Goal: Task Accomplishment & Management: Manage account settings

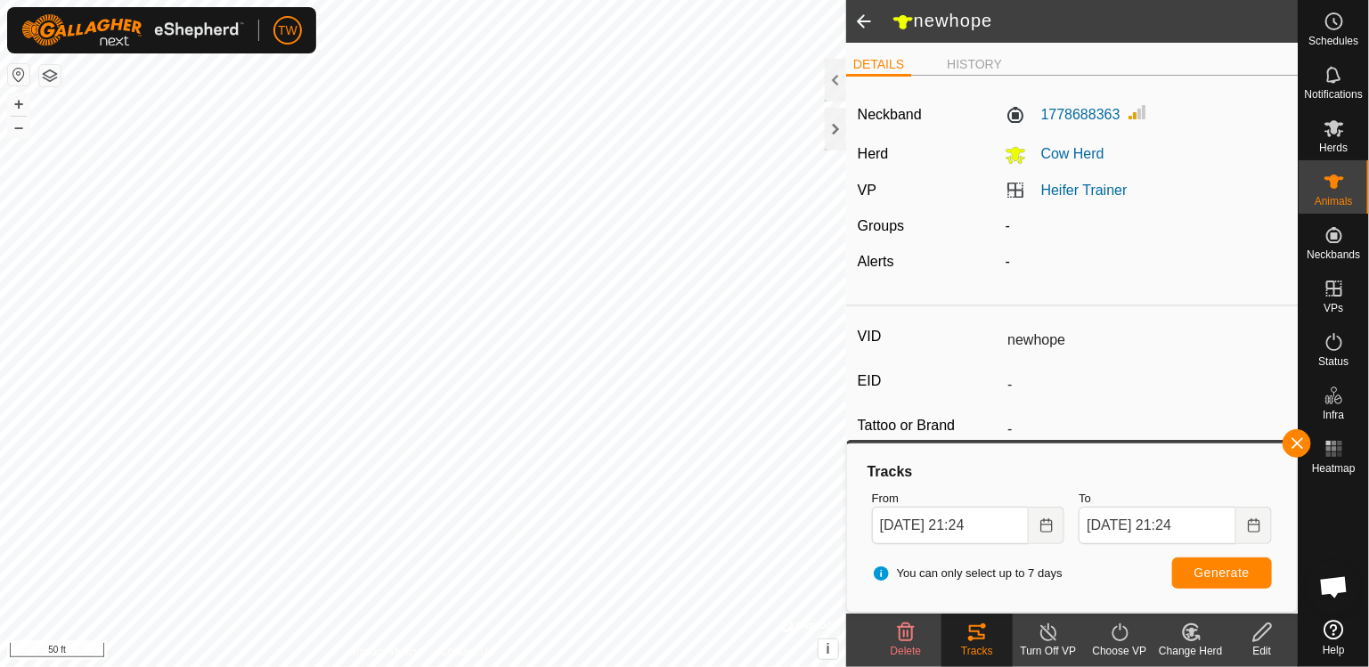
scroll to position [1621, 0]
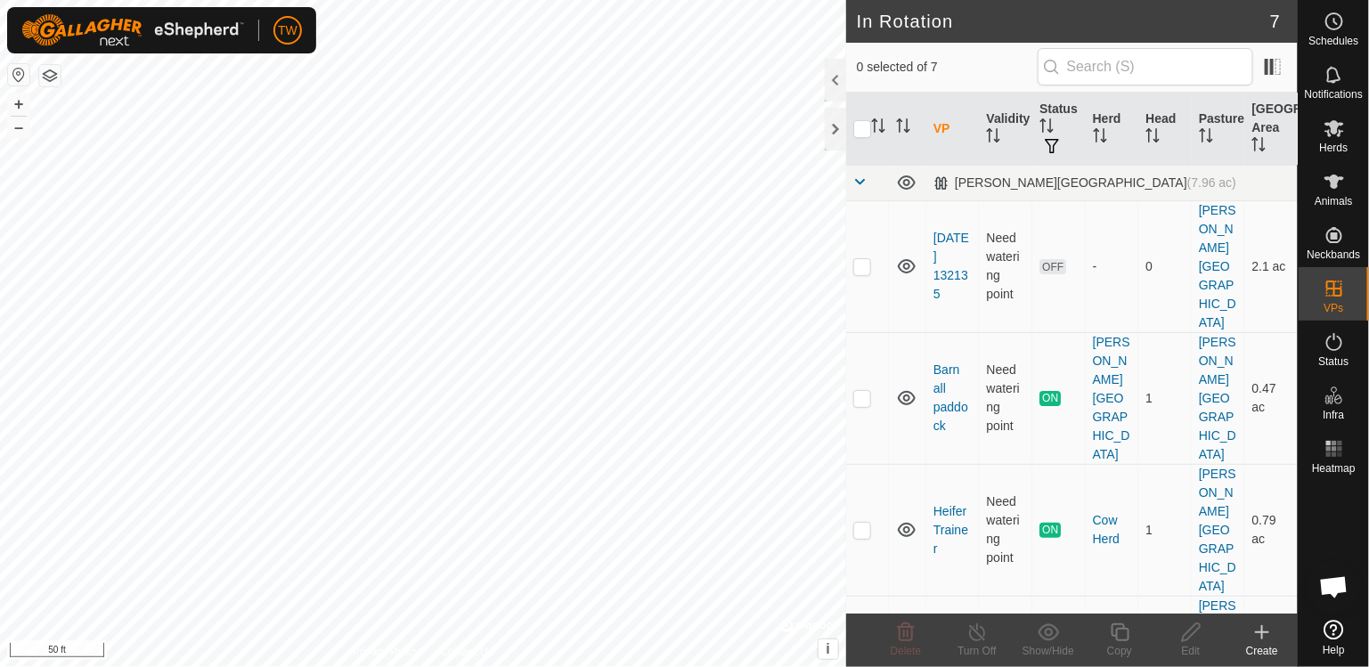
scroll to position [1621, 0]
checkbox input "false"
checkbox input "true"
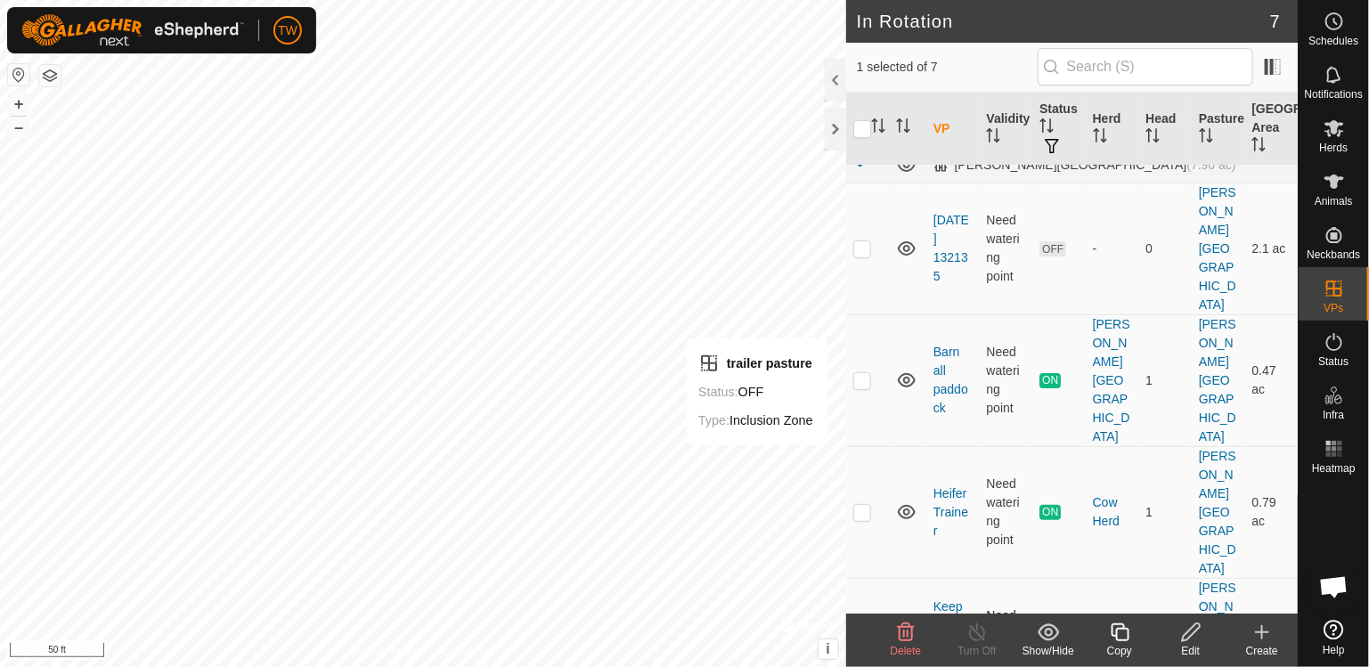
scroll to position [0, 0]
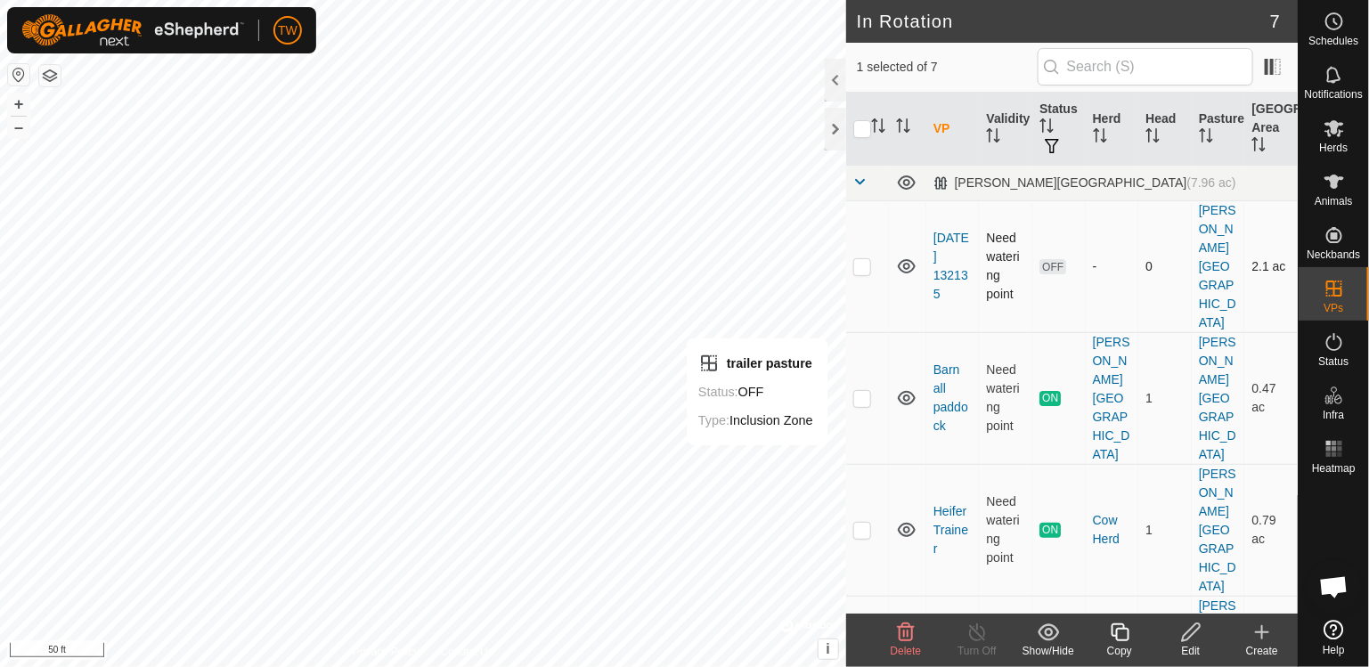
click at [907, 259] on icon at bounding box center [907, 266] width 18 height 14
click at [903, 391] on icon at bounding box center [907, 398] width 18 height 14
click at [908, 655] on icon at bounding box center [907, 662] width 18 height 14
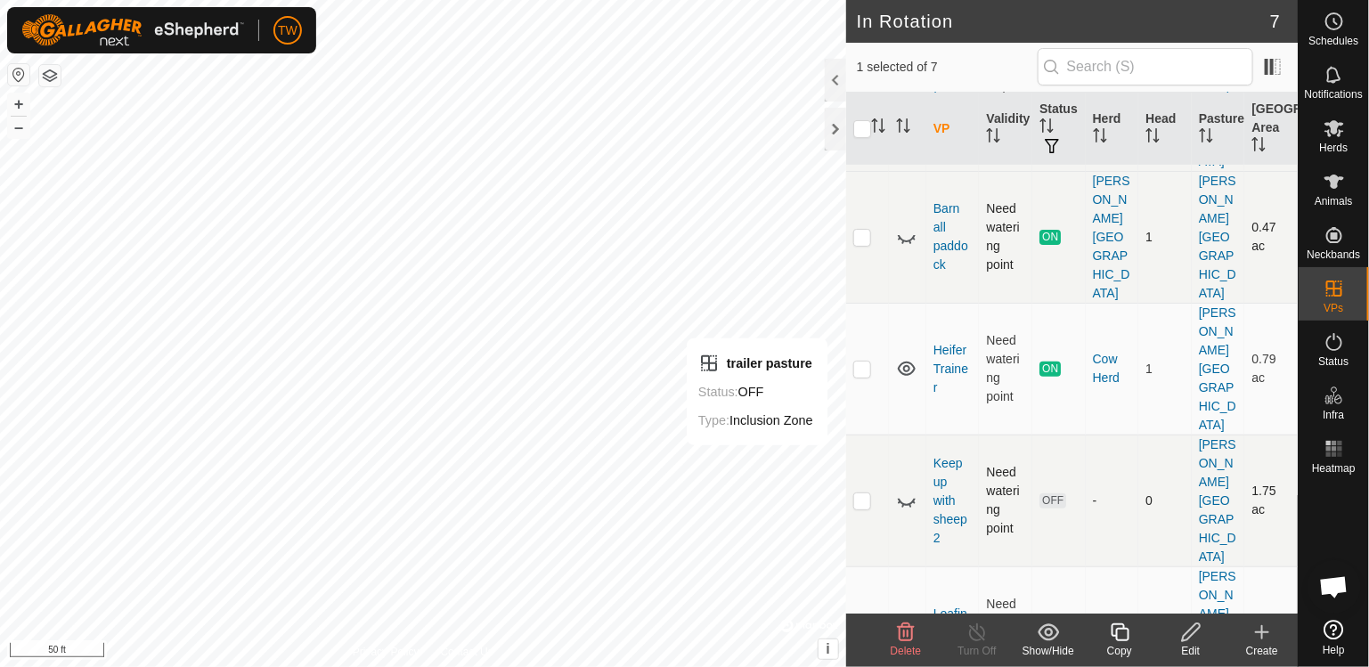
scroll to position [167, 0]
click at [907, 620] on icon at bounding box center [907, 627] width 18 height 14
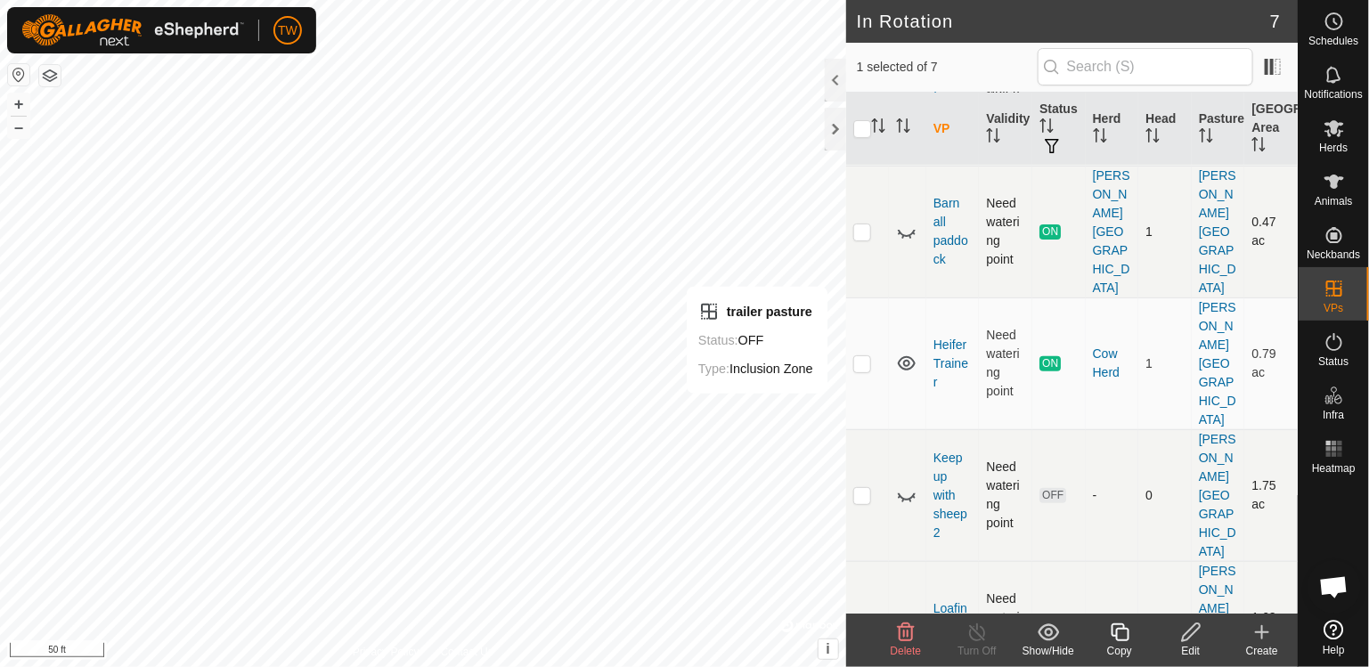
click at [866, 488] on p-checkbox at bounding box center [862, 495] width 18 height 14
click at [909, 484] on icon at bounding box center [906, 494] width 21 height 21
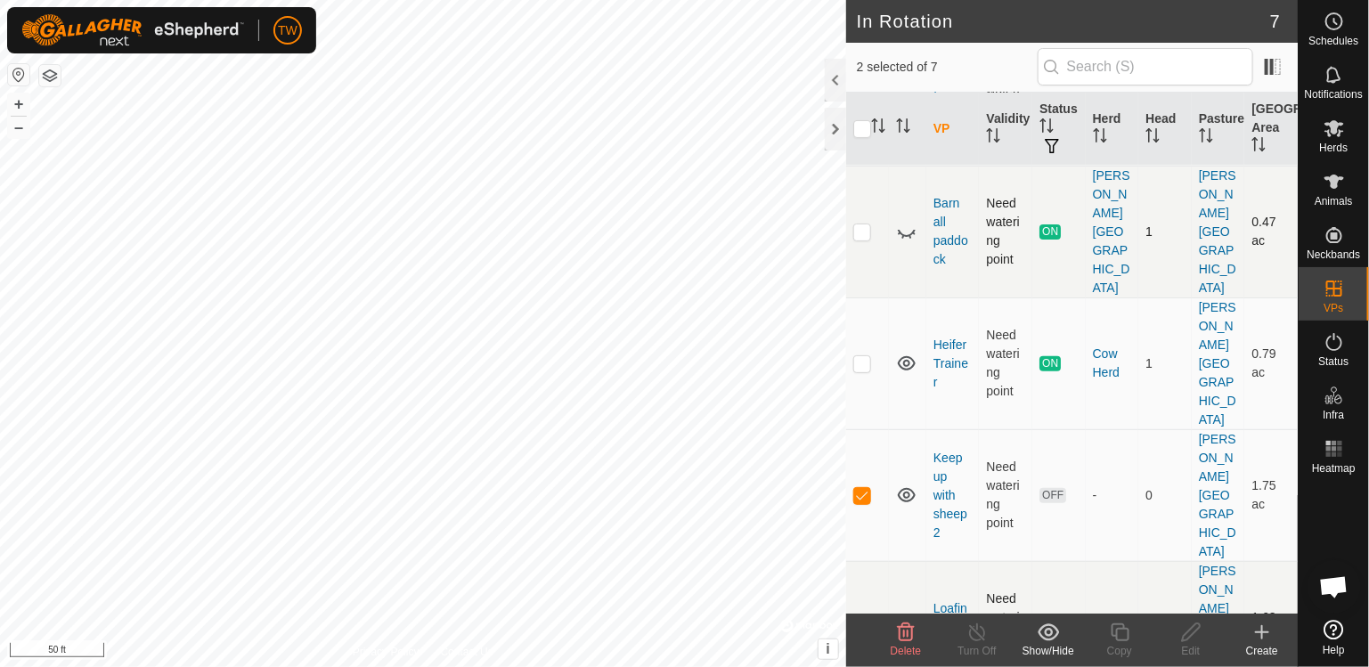
click at [909, 488] on icon at bounding box center [907, 495] width 18 height 14
click at [860, 488] on p-checkbox at bounding box center [862, 495] width 18 height 14
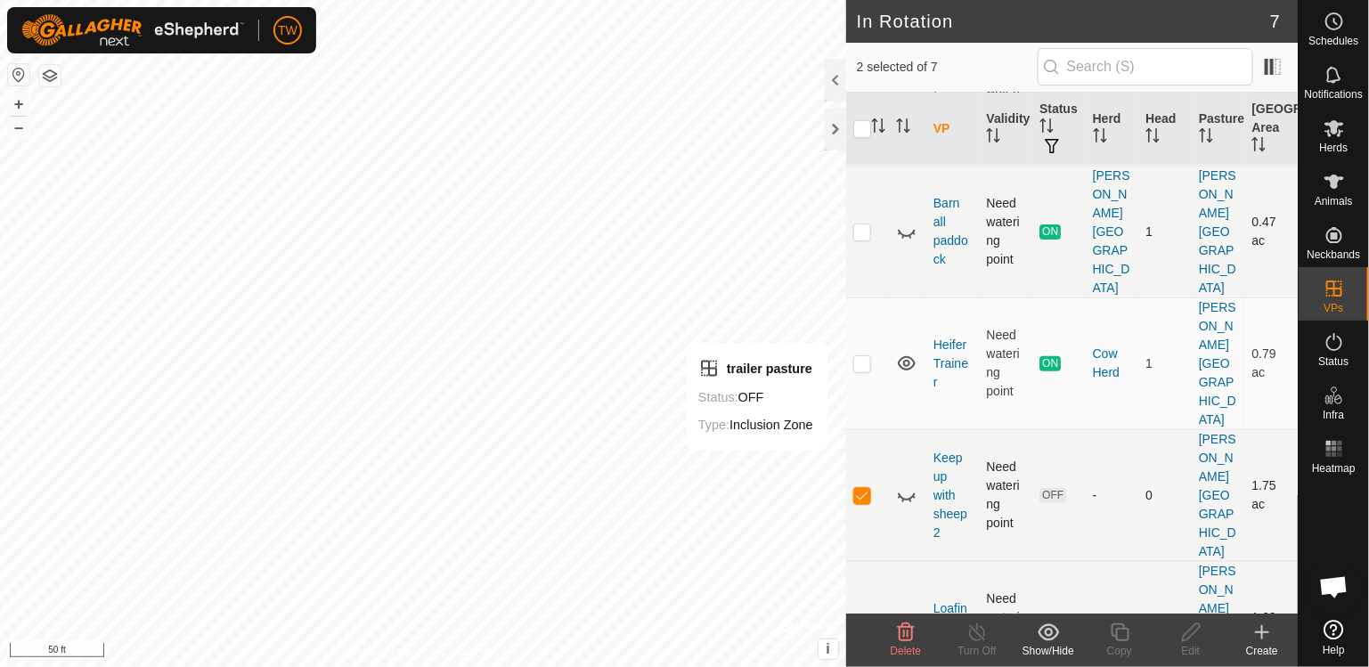
checkbox input "false"
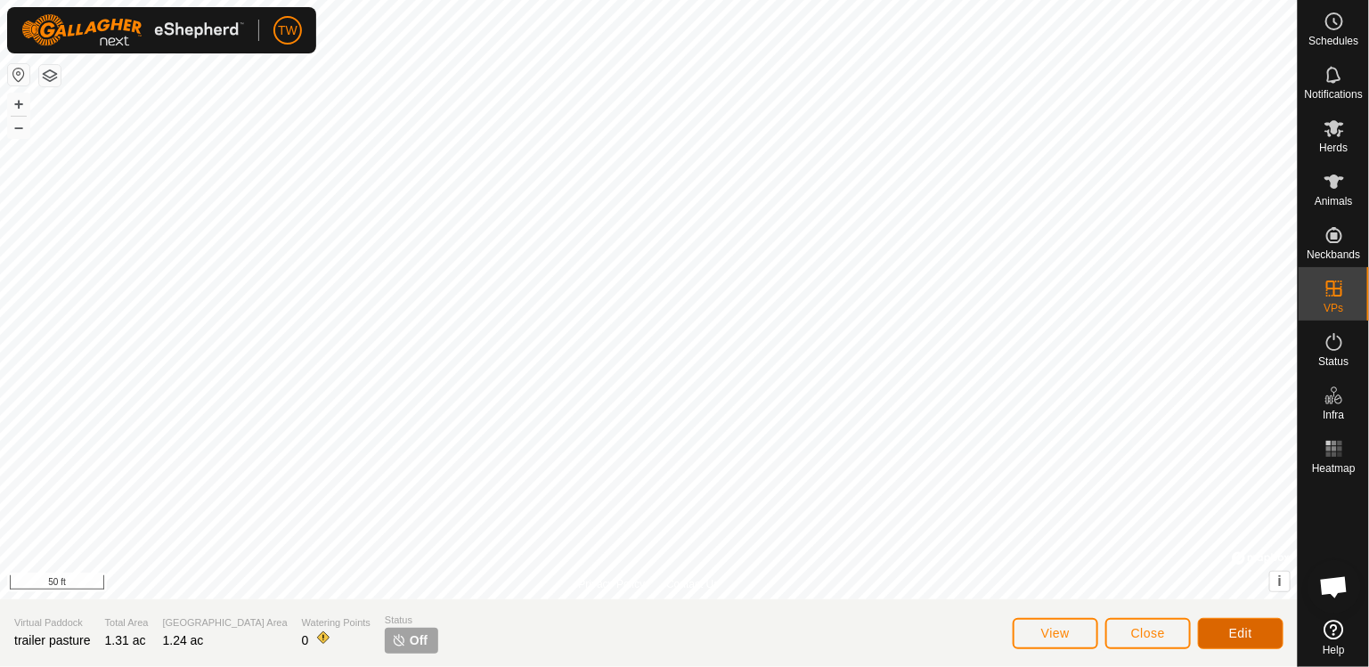
click at [1229, 632] on span "Edit" at bounding box center [1240, 633] width 23 height 14
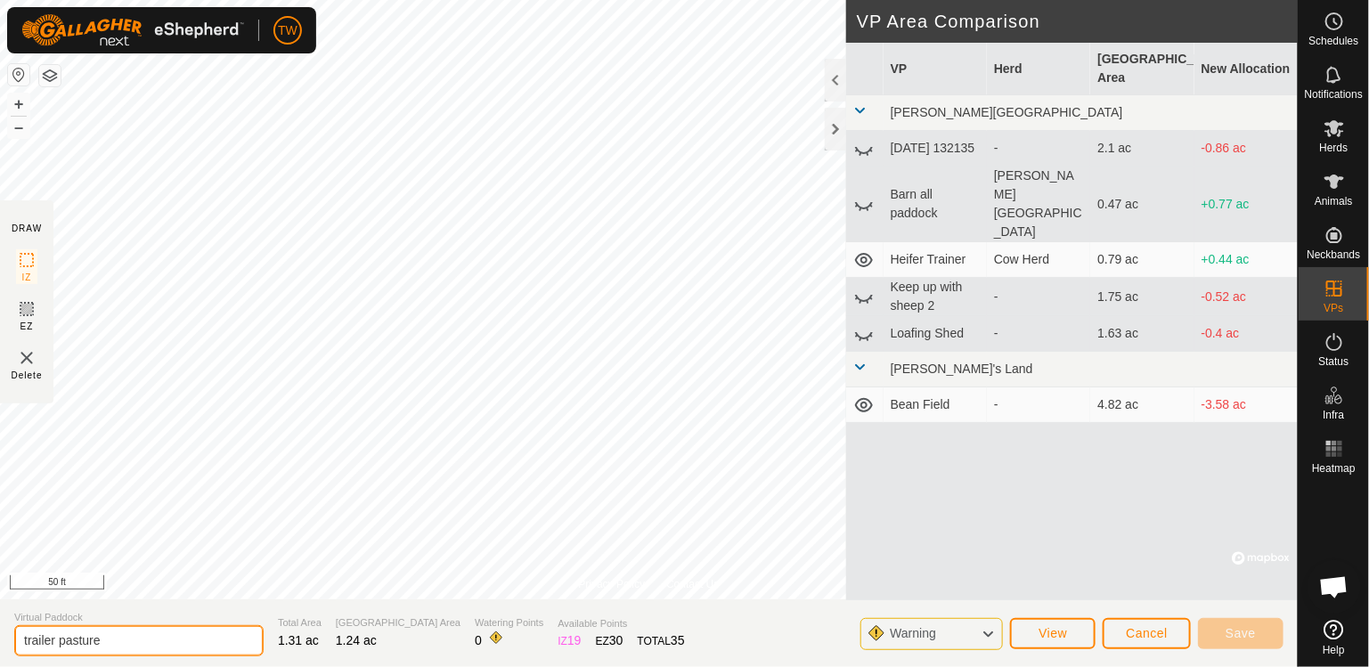
click at [134, 646] on input "trailer pasture" at bounding box center [138, 640] width 249 height 31
type input "t"
type input "white"
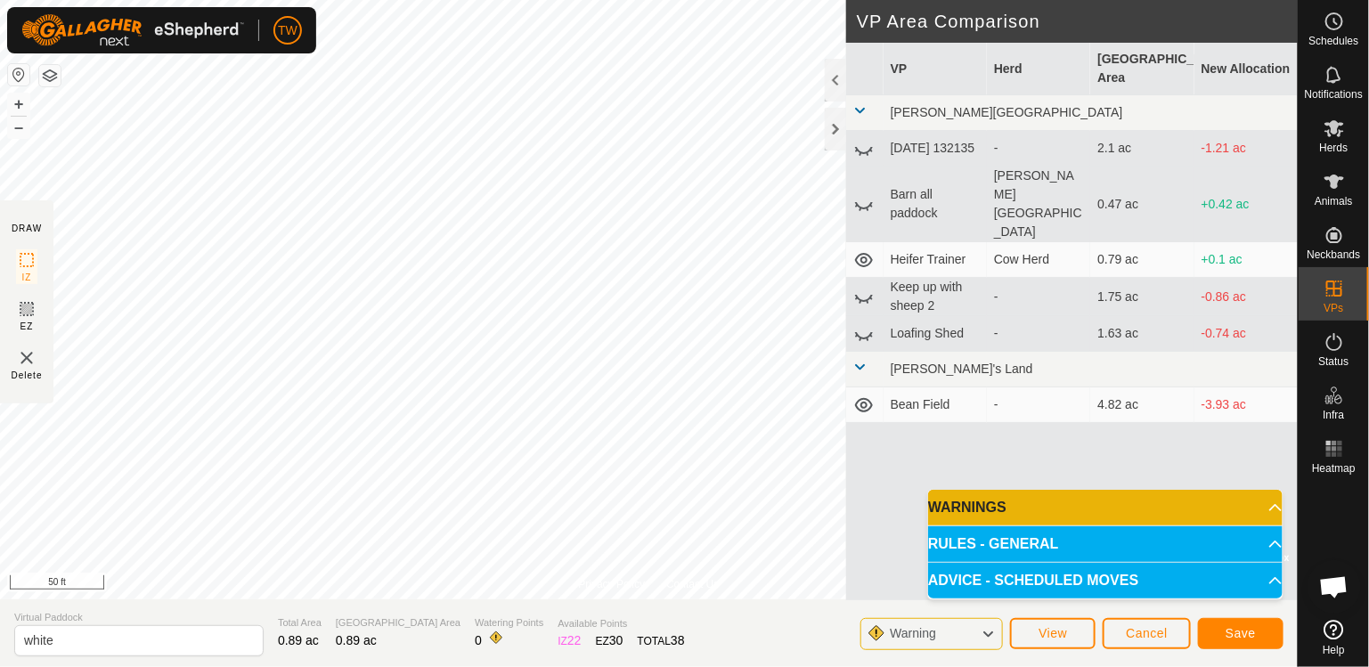
click at [864, 249] on icon at bounding box center [863, 259] width 21 height 21
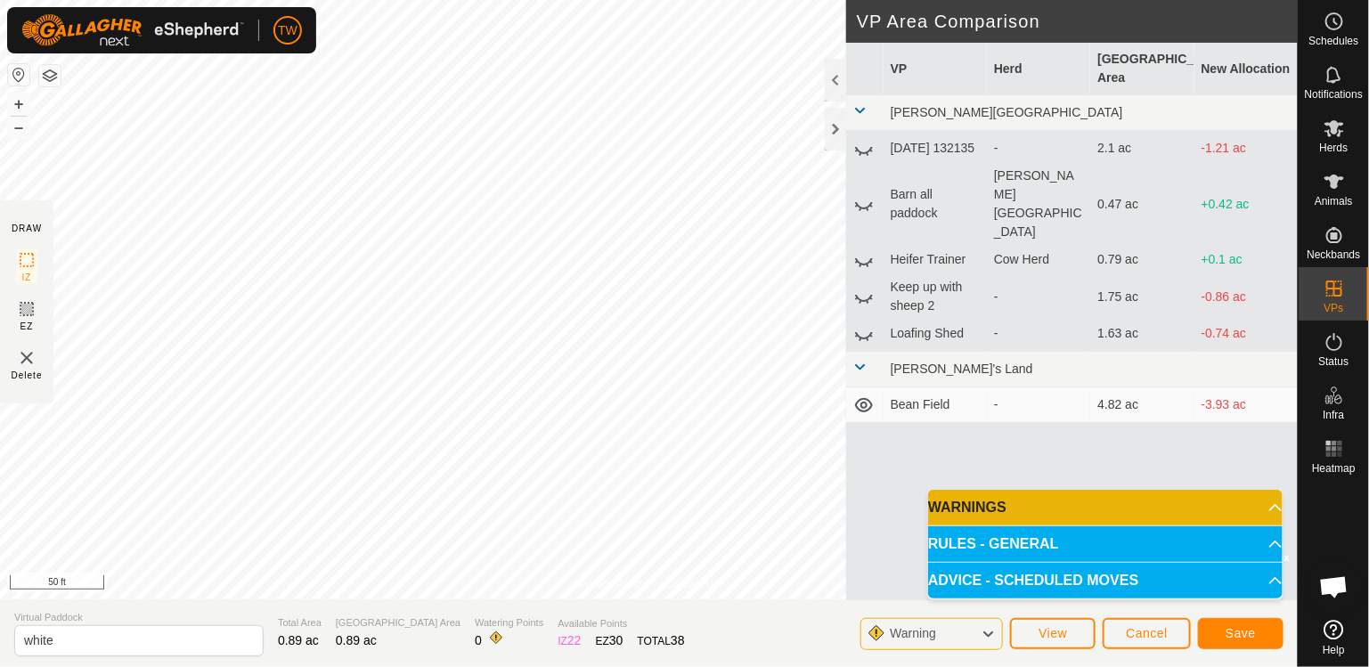
click at [864, 258] on icon at bounding box center [864, 261] width 18 height 7
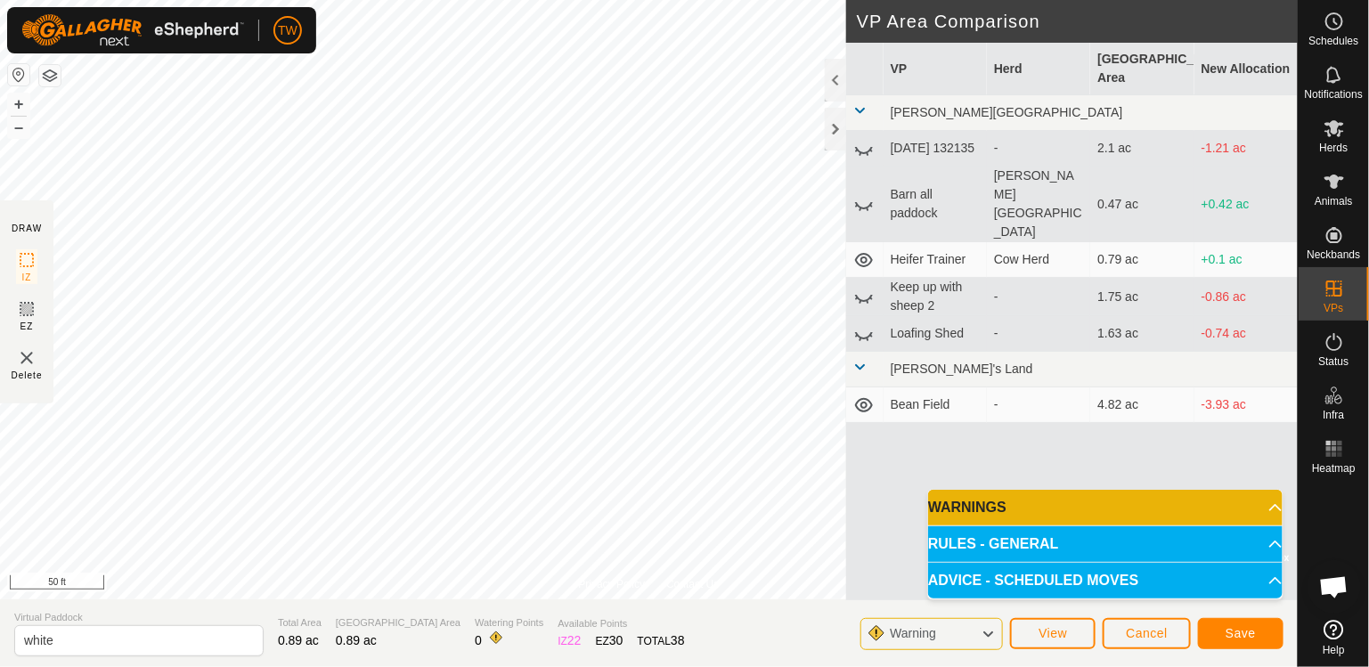
click at [864, 249] on icon at bounding box center [863, 259] width 21 height 21
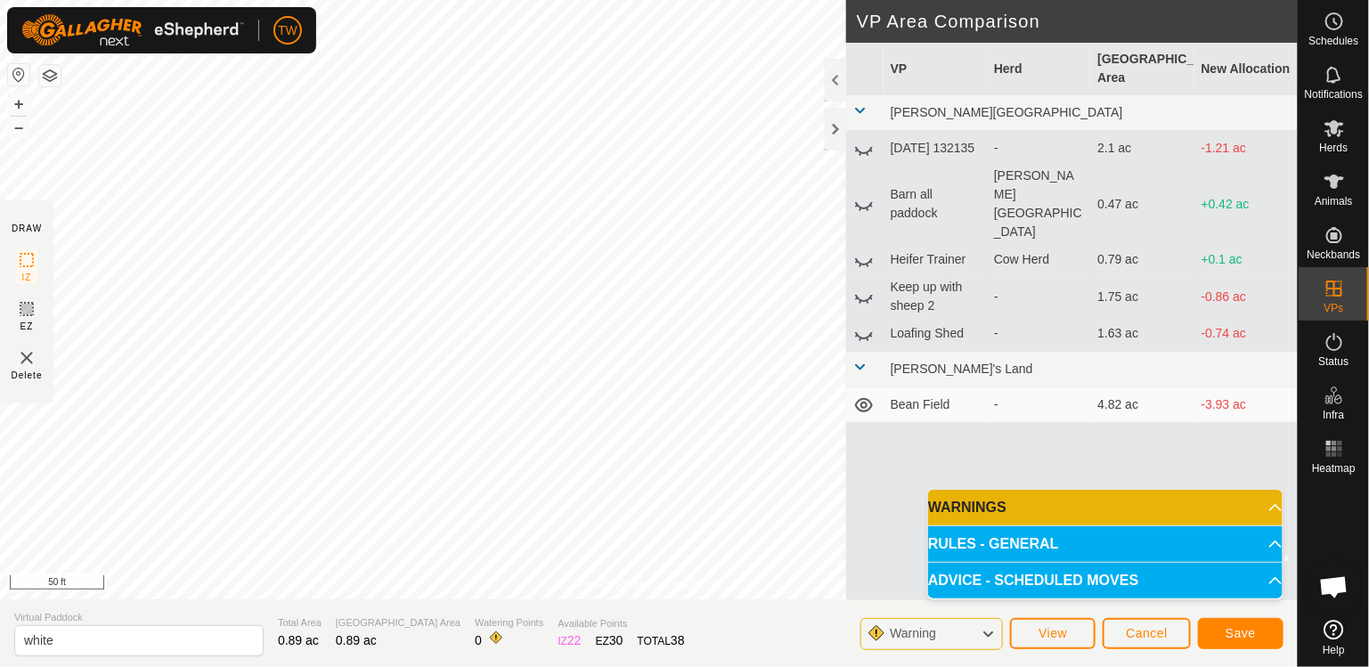
click at [864, 258] on icon at bounding box center [864, 261] width 18 height 7
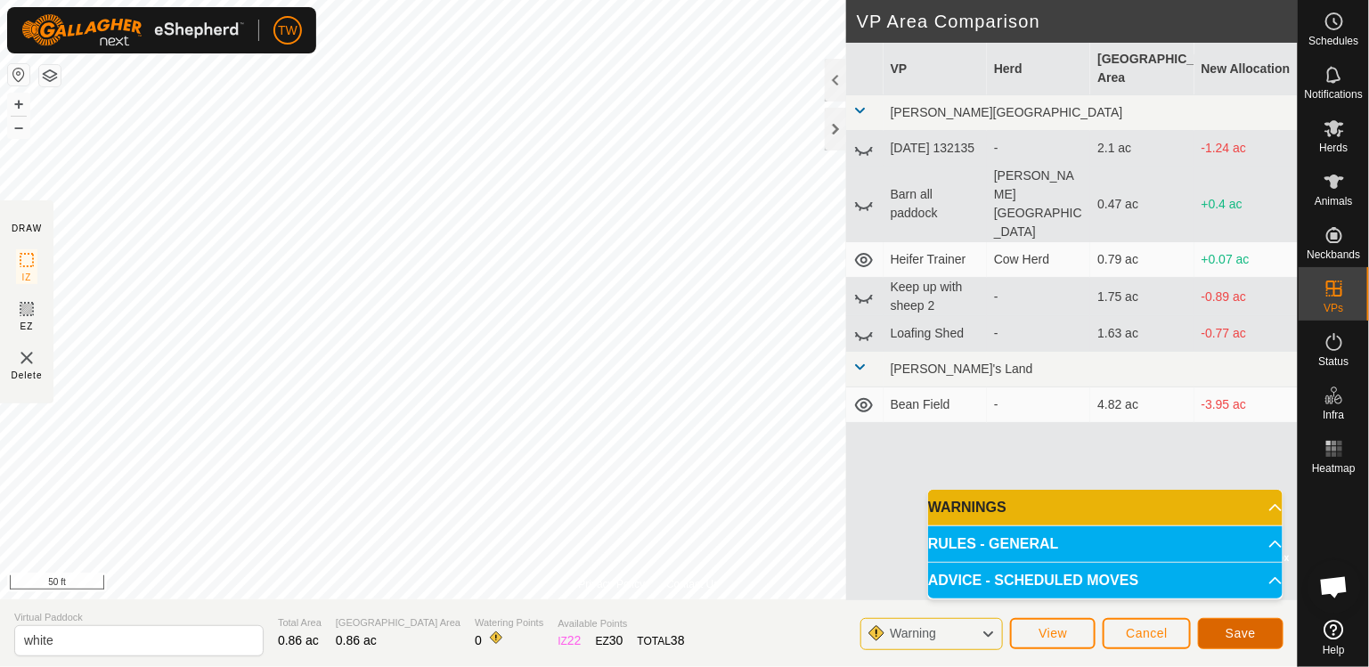
click at [1234, 628] on span "Save" at bounding box center [1240, 633] width 30 height 14
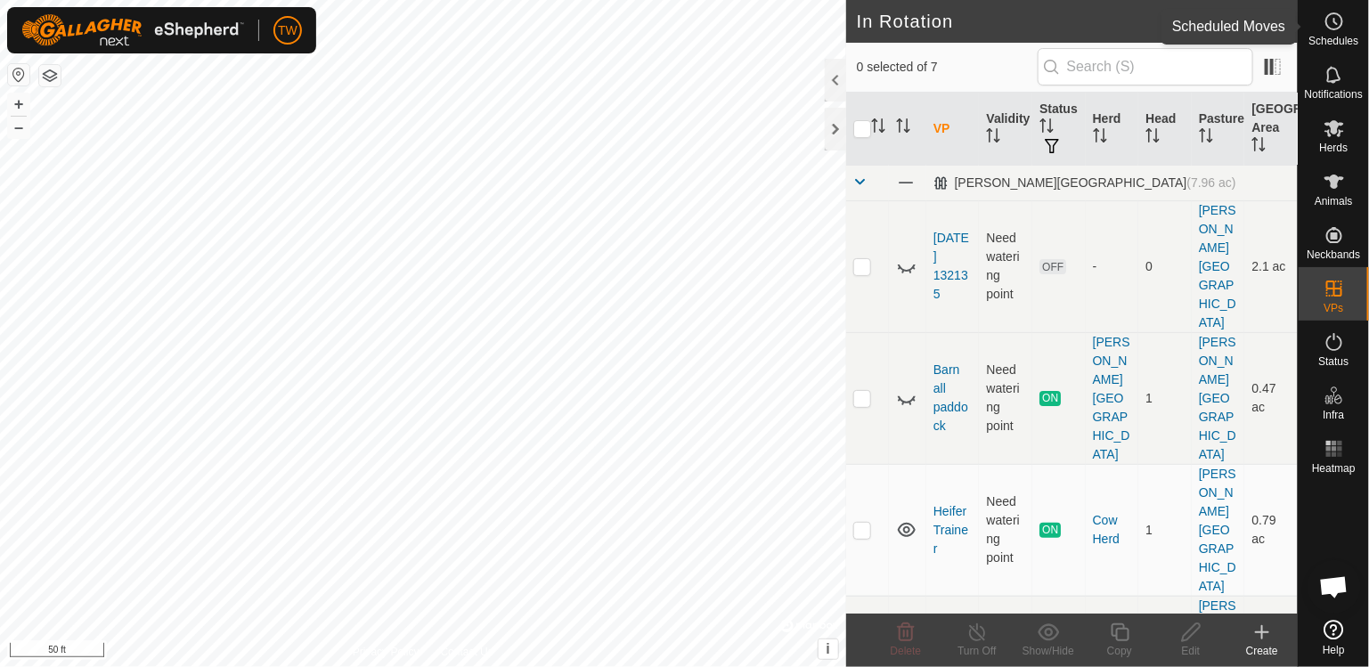
click at [1337, 20] on icon at bounding box center [1333, 21] width 21 height 21
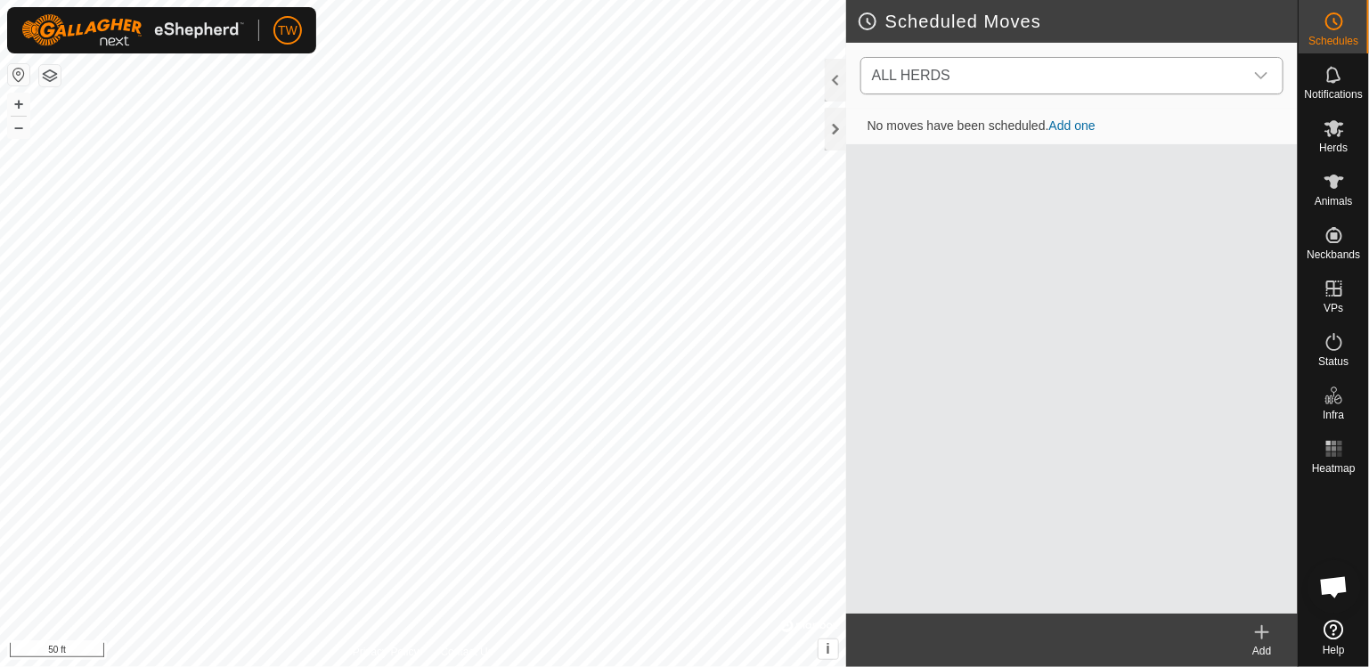
click at [1036, 86] on span "ALL HERDS" at bounding box center [1054, 76] width 378 height 36
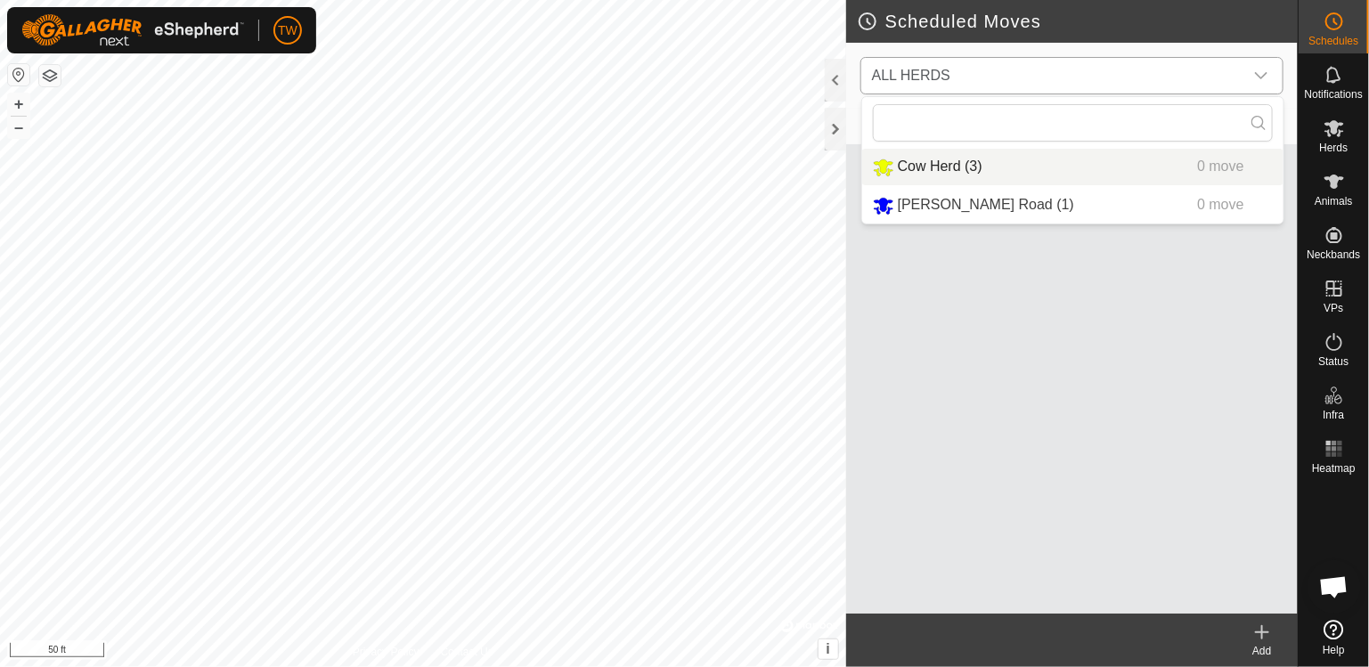
click at [950, 162] on span "Cow Herd (3)" at bounding box center [940, 166] width 85 height 15
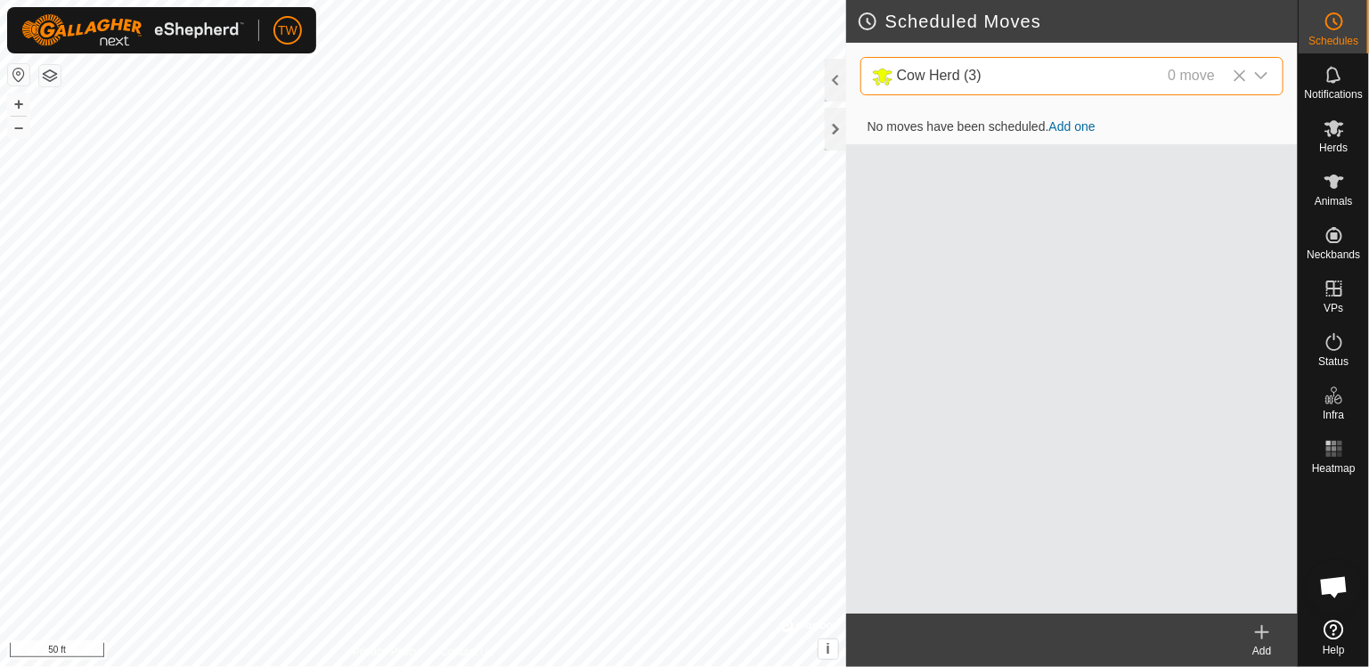
click at [1064, 119] on link "Add one" at bounding box center [1072, 126] width 46 height 14
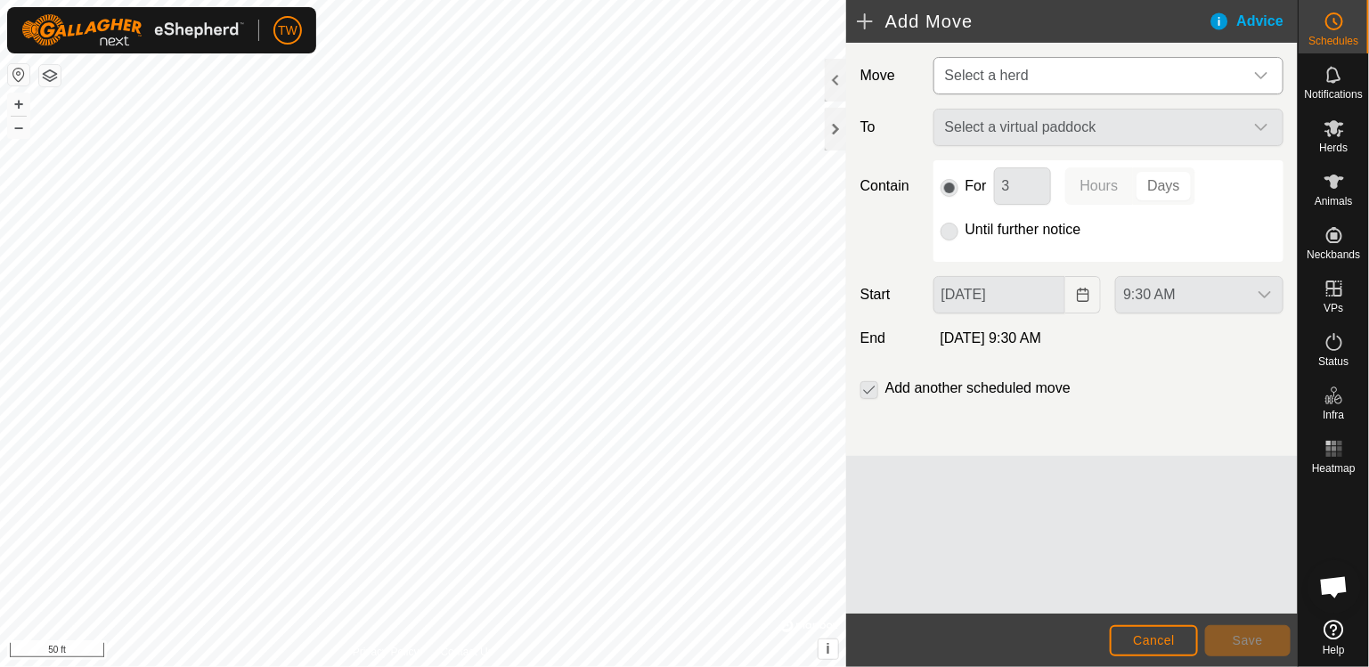
click at [995, 68] on span "Select a herd" at bounding box center [987, 75] width 84 height 15
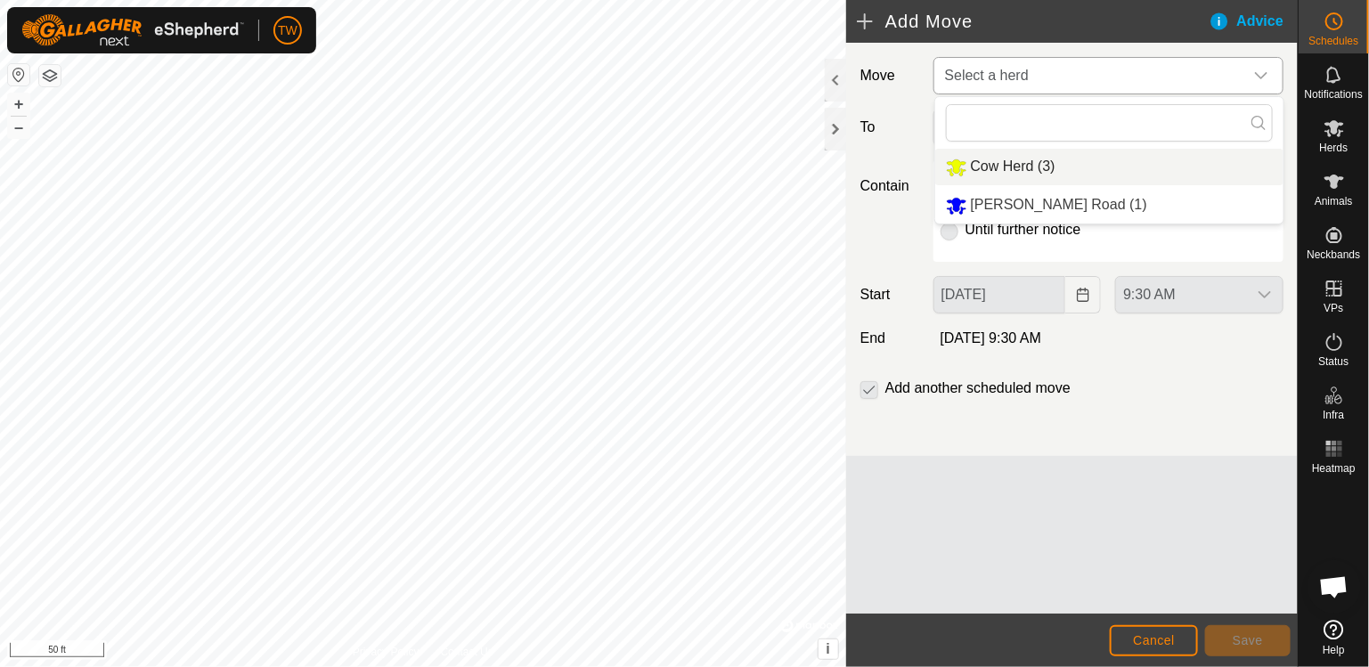
click at [997, 159] on span "Cow Herd (3)" at bounding box center [1013, 166] width 85 height 15
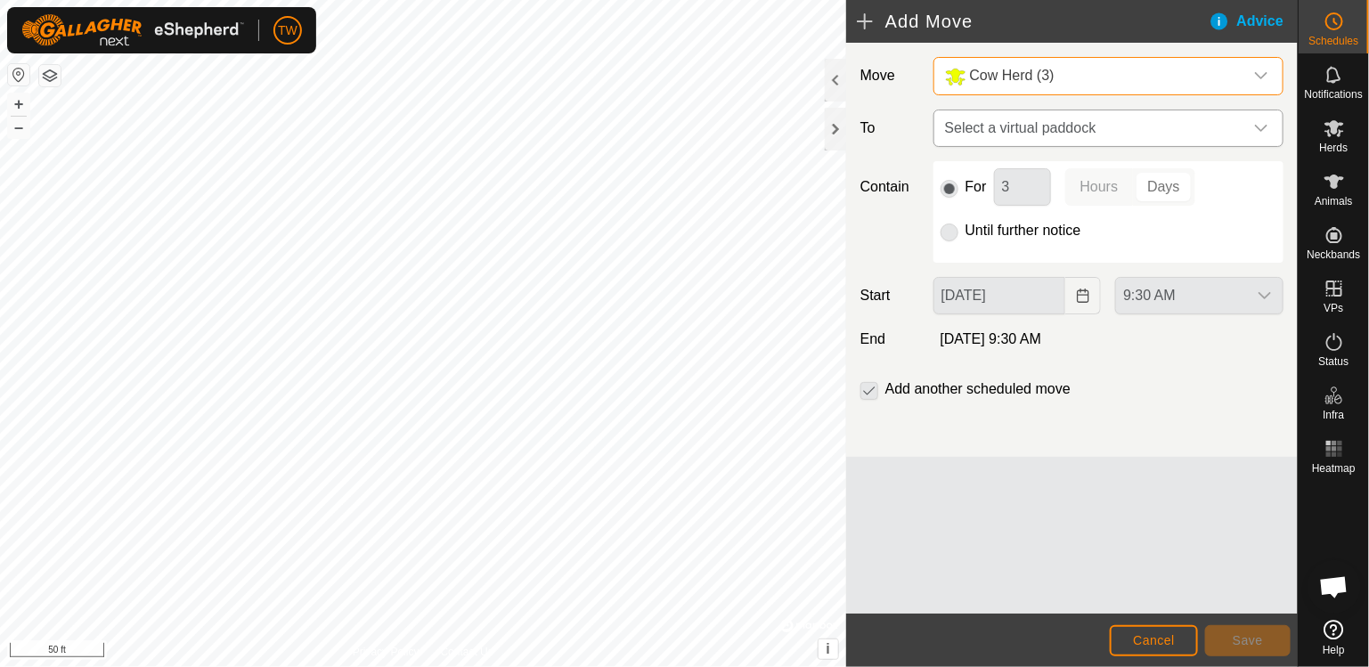
click at [1004, 130] on span "Select a virtual paddock" at bounding box center [1090, 128] width 305 height 36
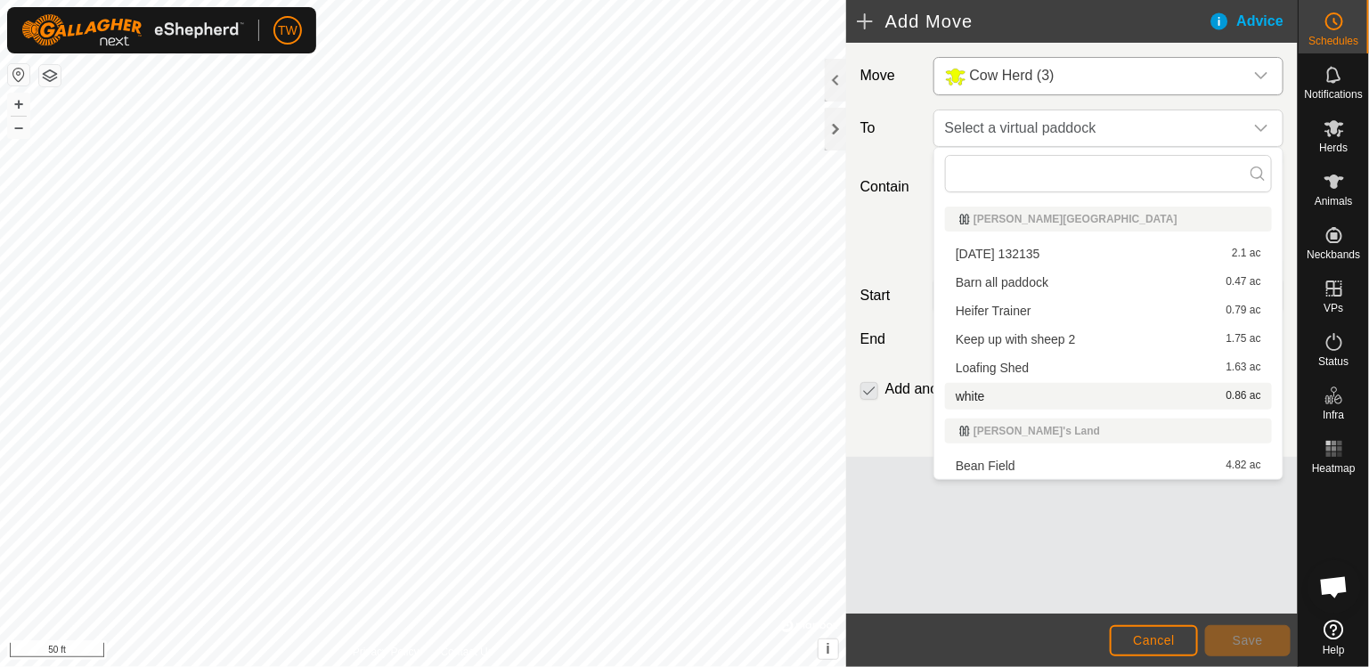
click at [975, 398] on span "white" at bounding box center [970, 396] width 29 height 12
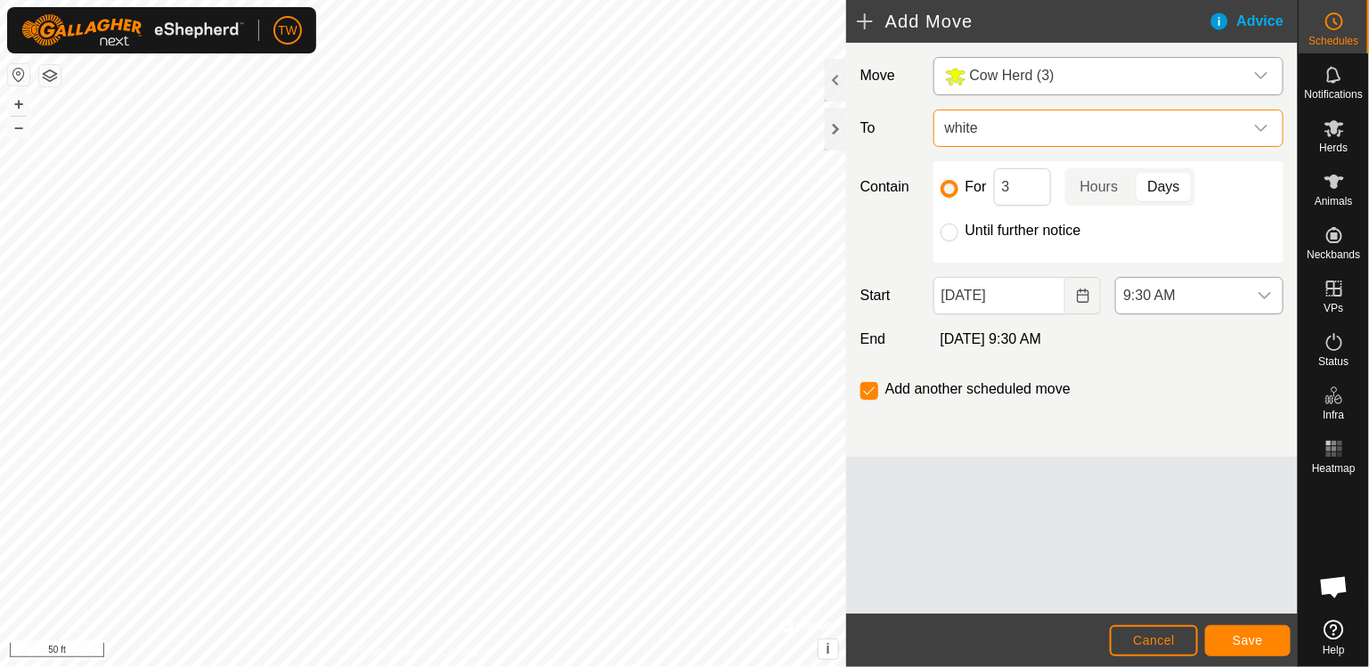
click at [1270, 292] on icon "dropdown trigger" at bounding box center [1264, 295] width 12 height 7
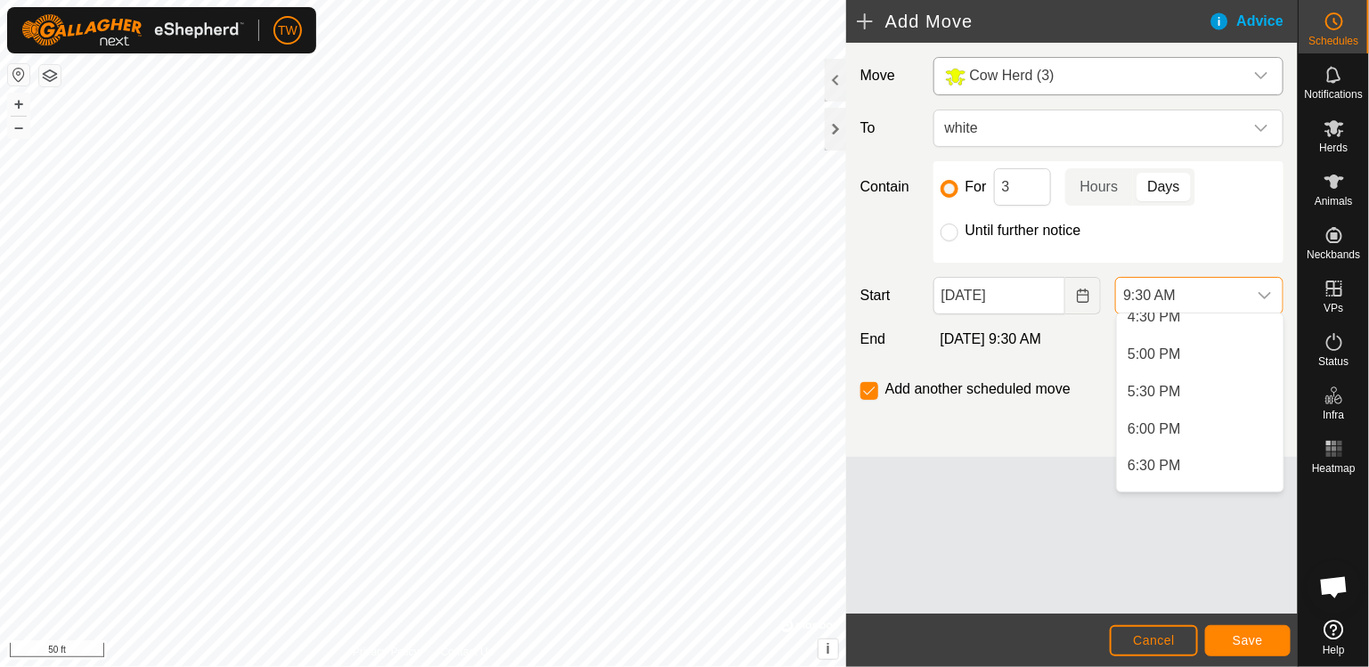
scroll to position [1256, 0]
click at [1159, 416] on span "6:00 PM" at bounding box center [1153, 421] width 53 height 21
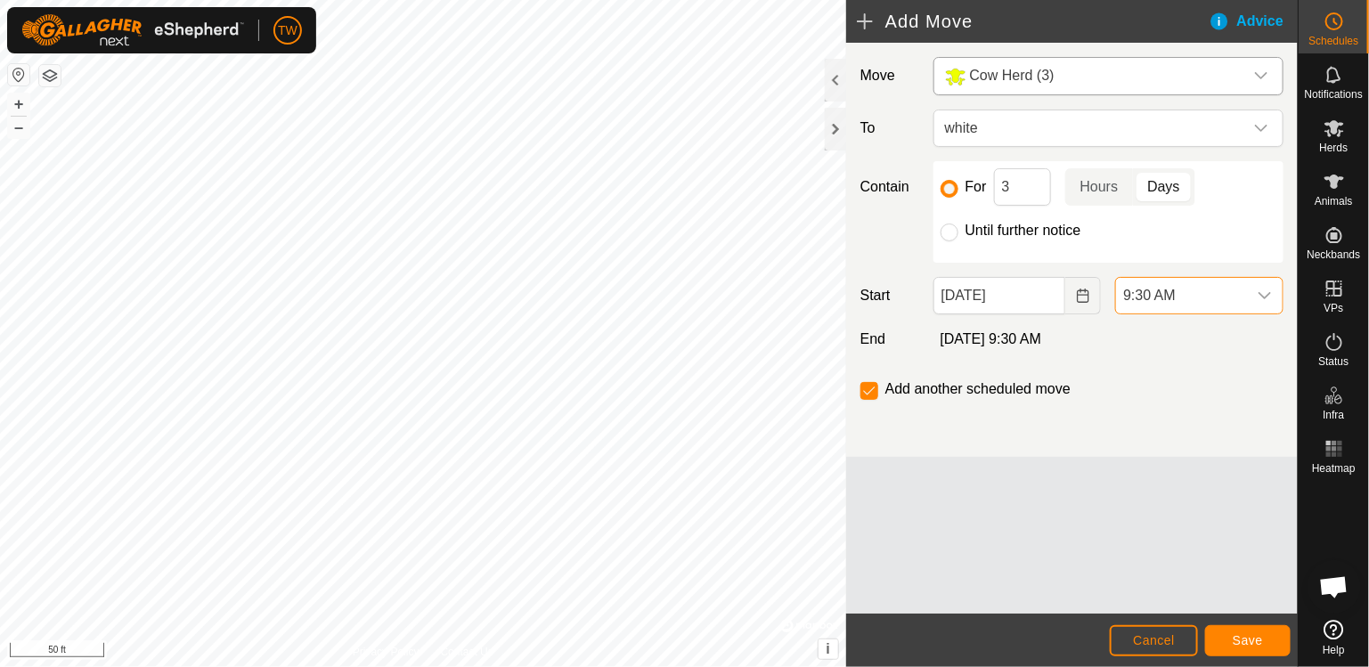
scroll to position [710, 0]
click at [1012, 187] on input "3" at bounding box center [1022, 186] width 57 height 37
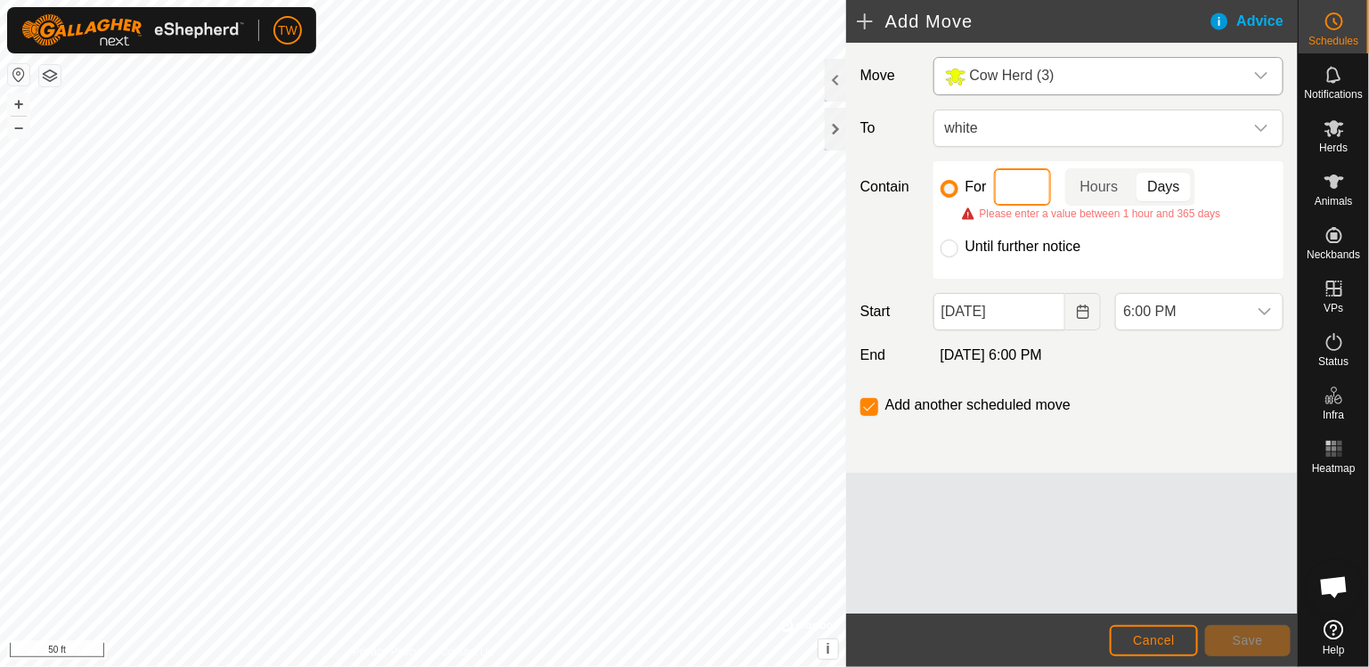
type input "5"
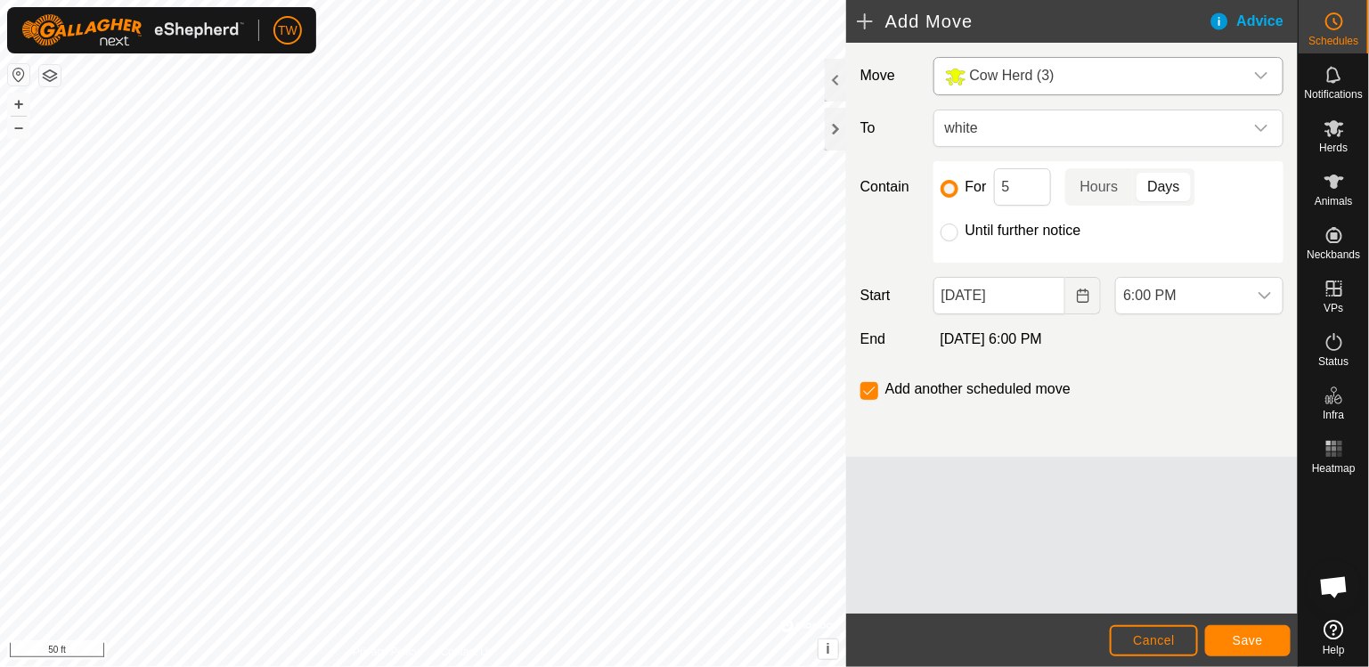
click at [883, 238] on div "Contain For 5 Hours Days Until further notice" at bounding box center [1071, 212] width 437 height 102
click at [948, 233] on input "Until further notice" at bounding box center [949, 233] width 18 height 18
radio input "true"
checkbox input "false"
click at [1237, 644] on span "Save" at bounding box center [1248, 640] width 30 height 14
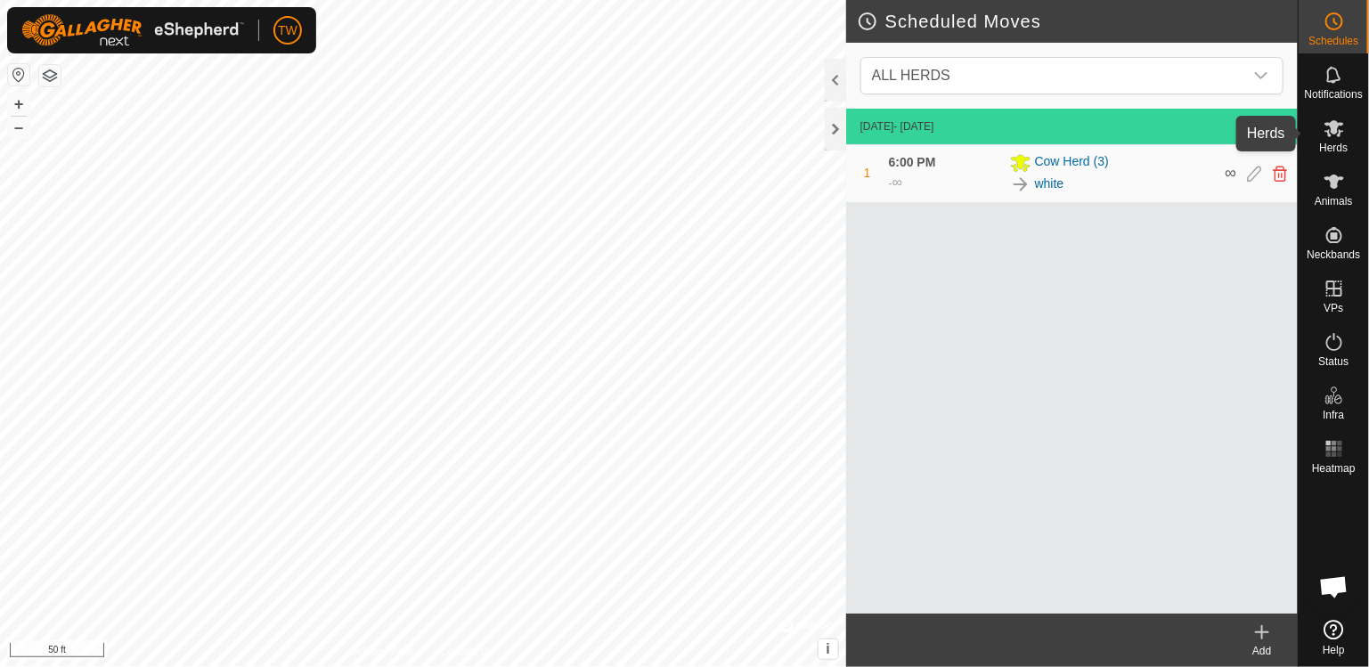
click at [1333, 143] on span "Herds" at bounding box center [1333, 147] width 28 height 11
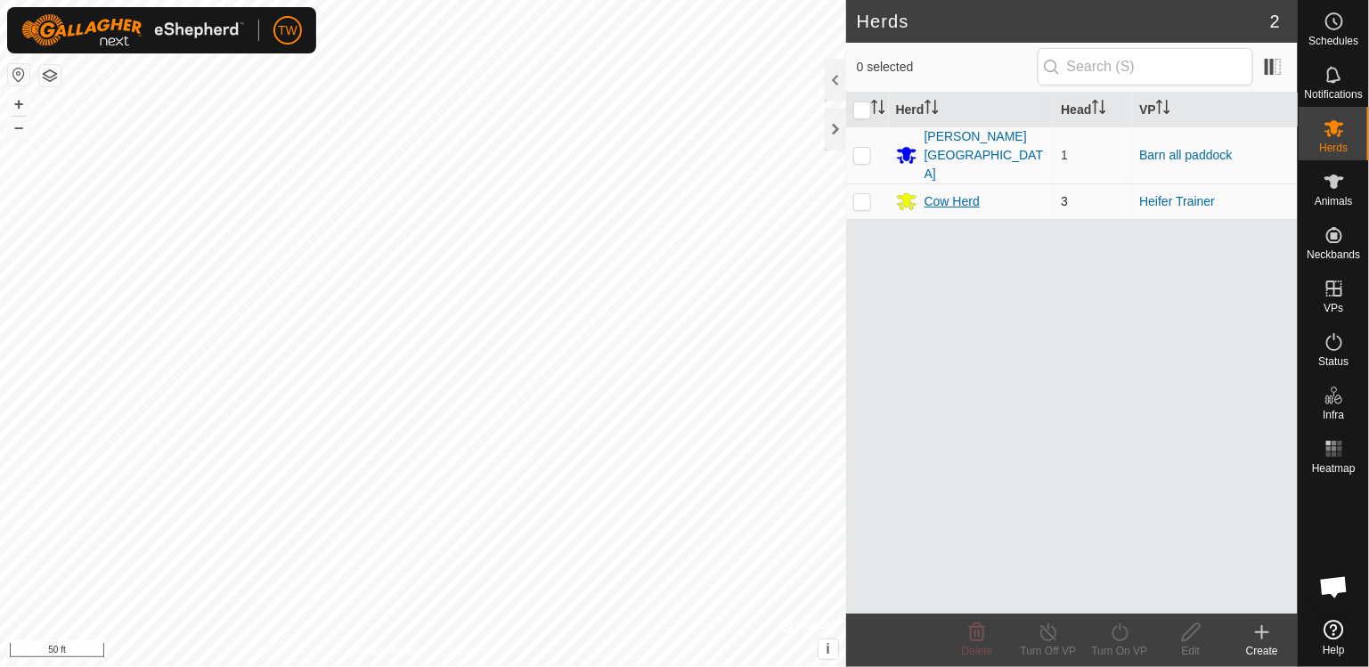
click at [982, 191] on div "Cow Herd" at bounding box center [971, 201] width 151 height 21
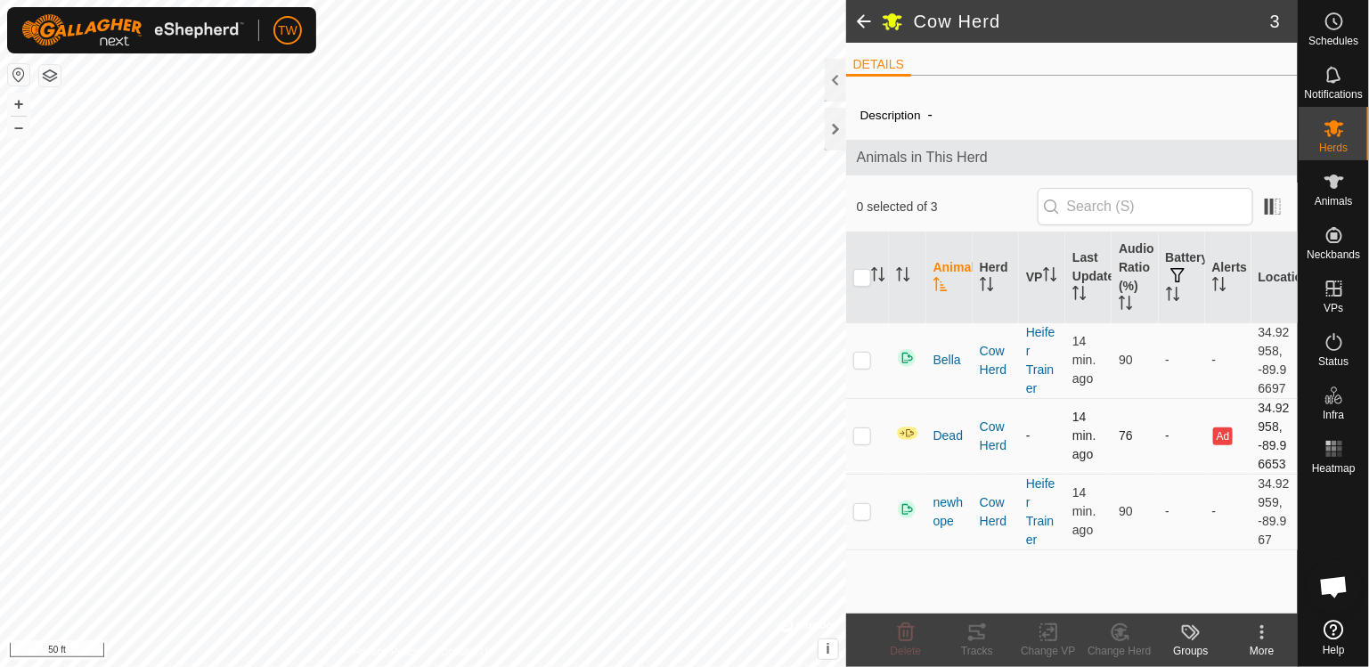
click at [864, 438] on p-checkbox at bounding box center [862, 435] width 18 height 14
click at [907, 631] on icon at bounding box center [906, 632] width 17 height 18
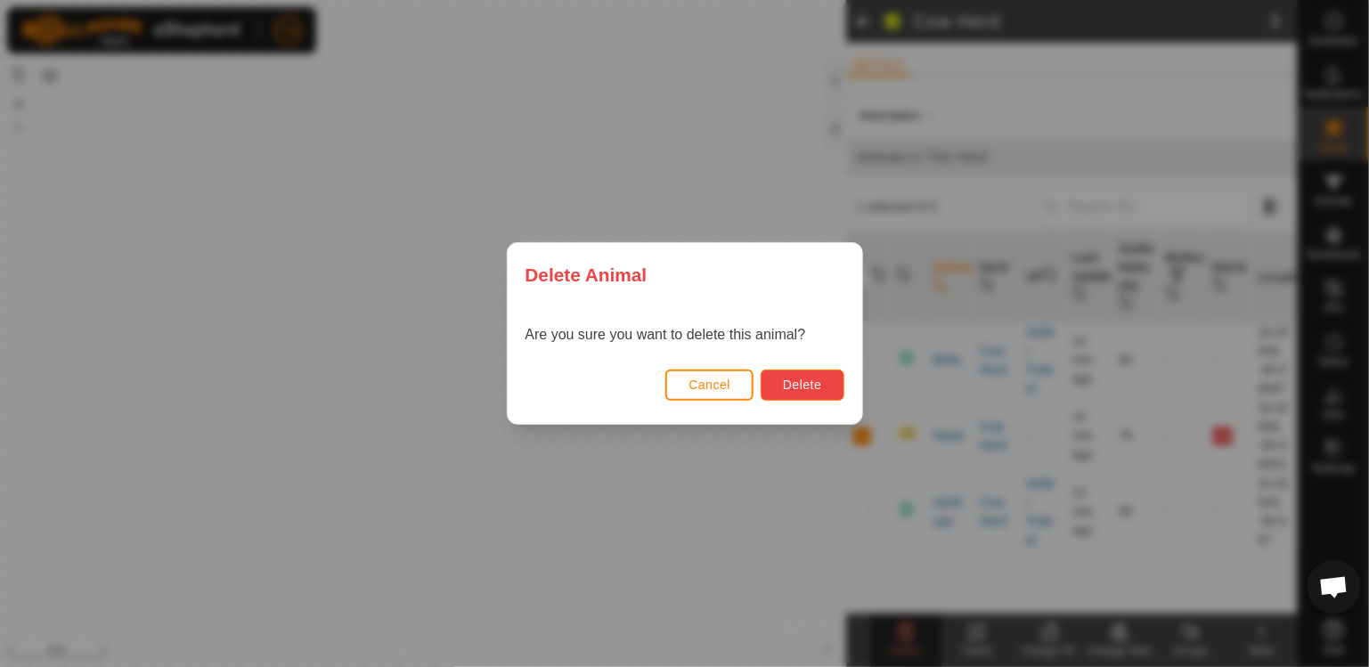
click at [827, 381] on button "Delete" at bounding box center [802, 385] width 83 height 31
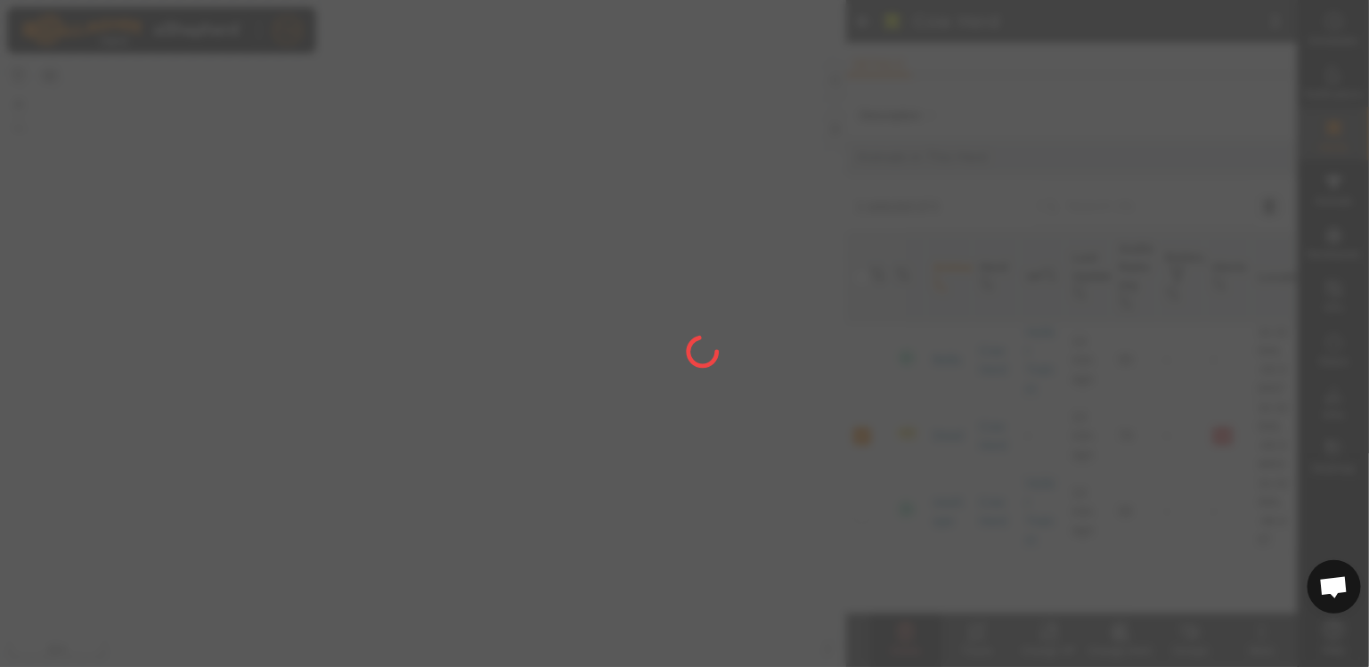
checkbox input "false"
